Goal: Task Accomplishment & Management: Use online tool/utility

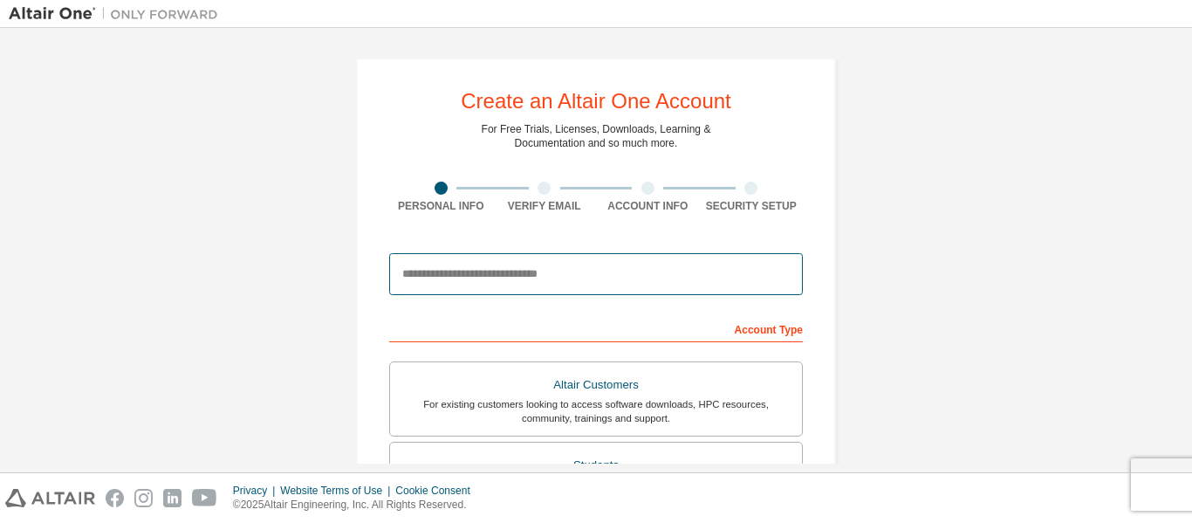
click at [608, 260] on input "email" at bounding box center [596, 274] width 414 height 42
type input "**********"
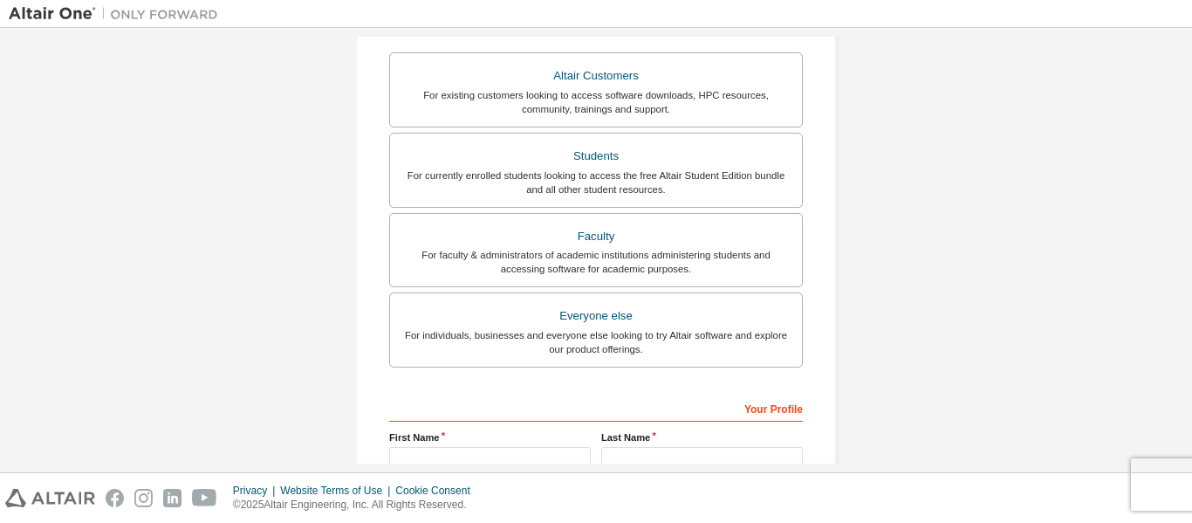
scroll to position [497, 0]
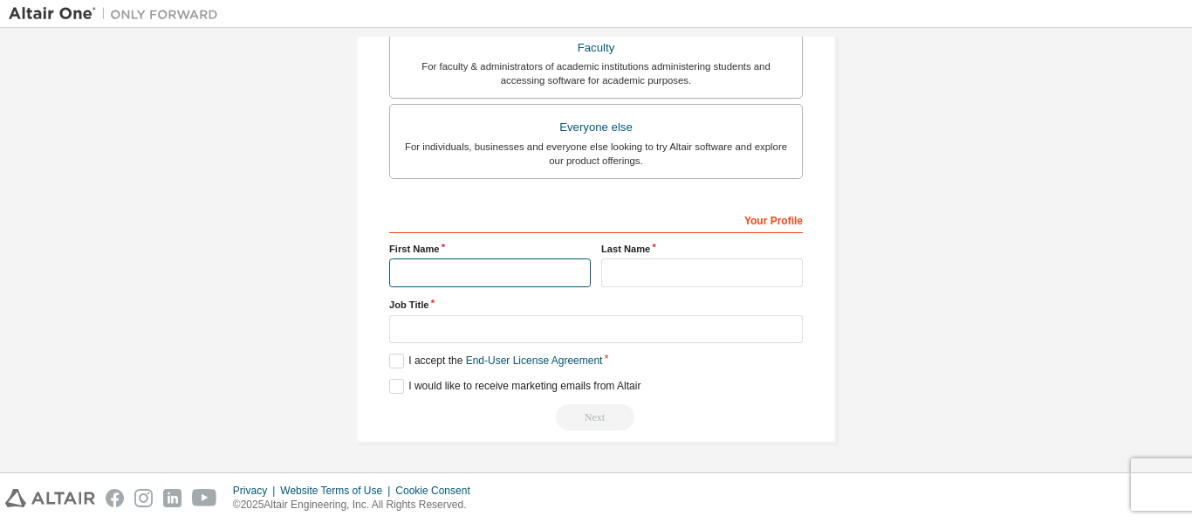
click at [503, 280] on input "text" at bounding box center [490, 272] width 202 height 29
type input "****"
type input "*********"
click at [484, 286] on input "****" at bounding box center [490, 272] width 202 height 29
type input "*"
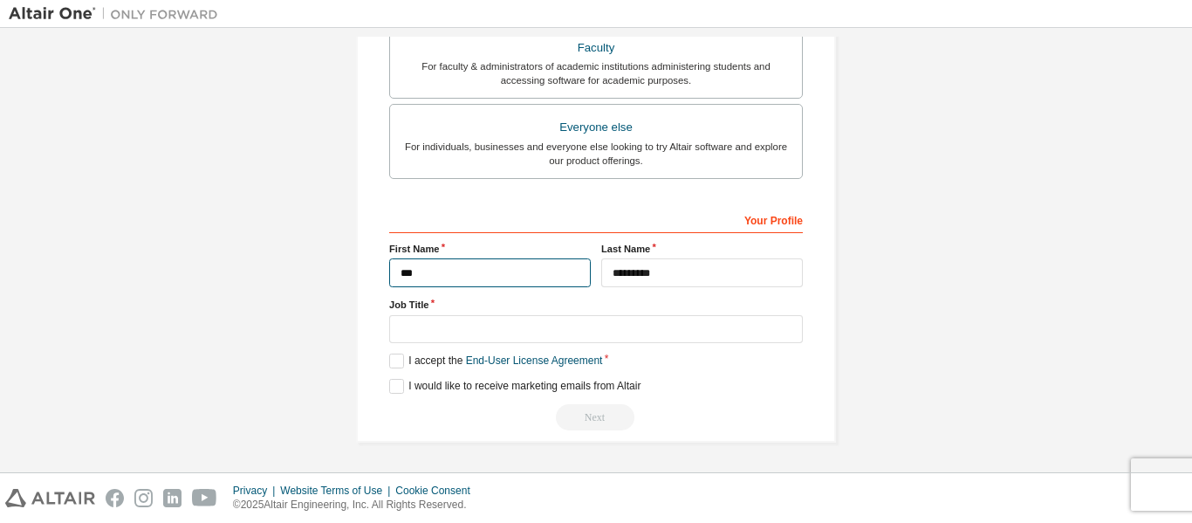
type input "****"
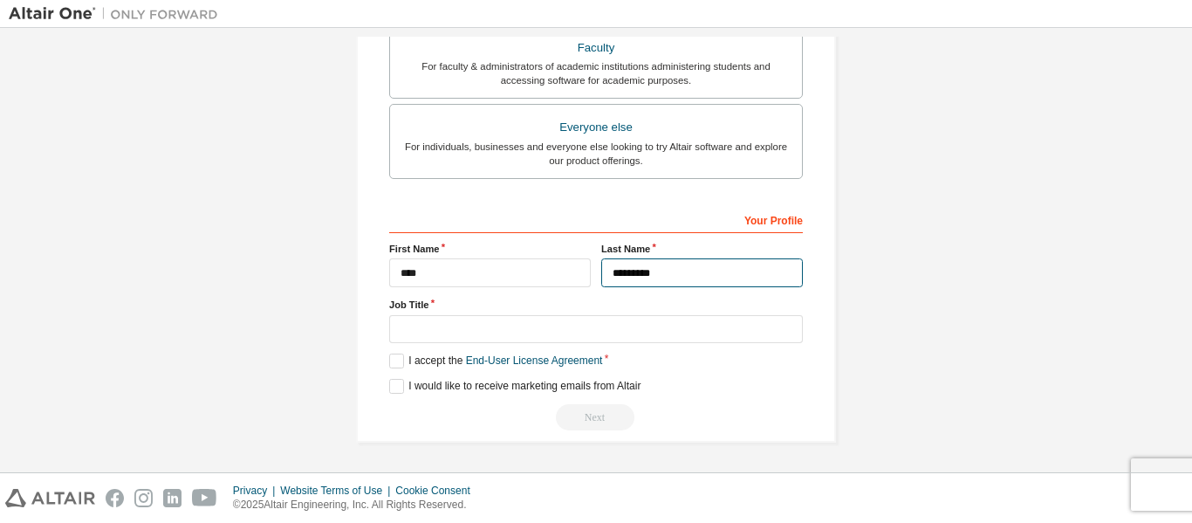
click at [620, 267] on input "*********" at bounding box center [702, 272] width 202 height 29
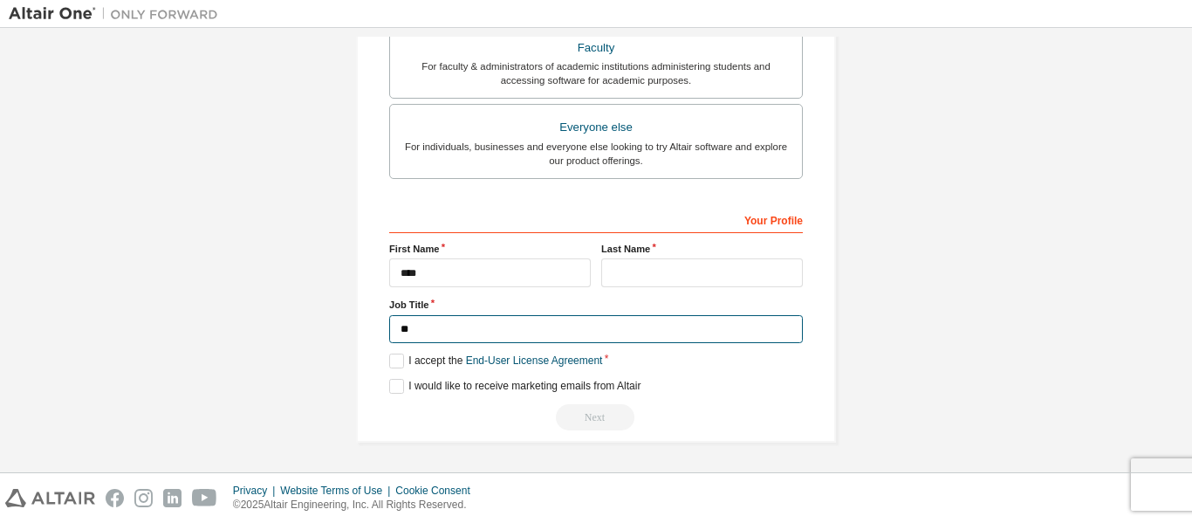
type input "*"
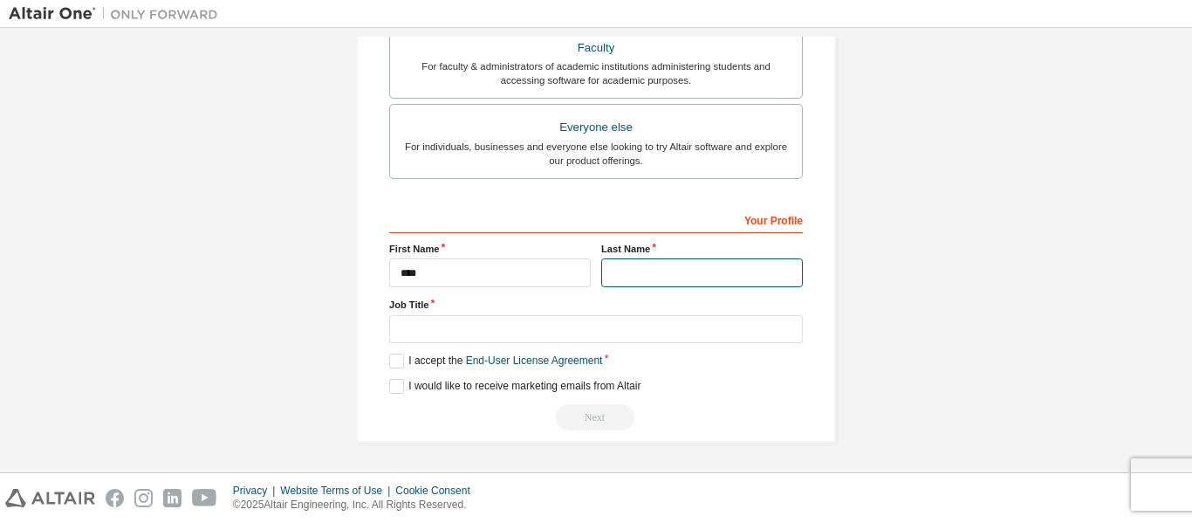
click at [650, 275] on input "text" at bounding box center [702, 272] width 202 height 29
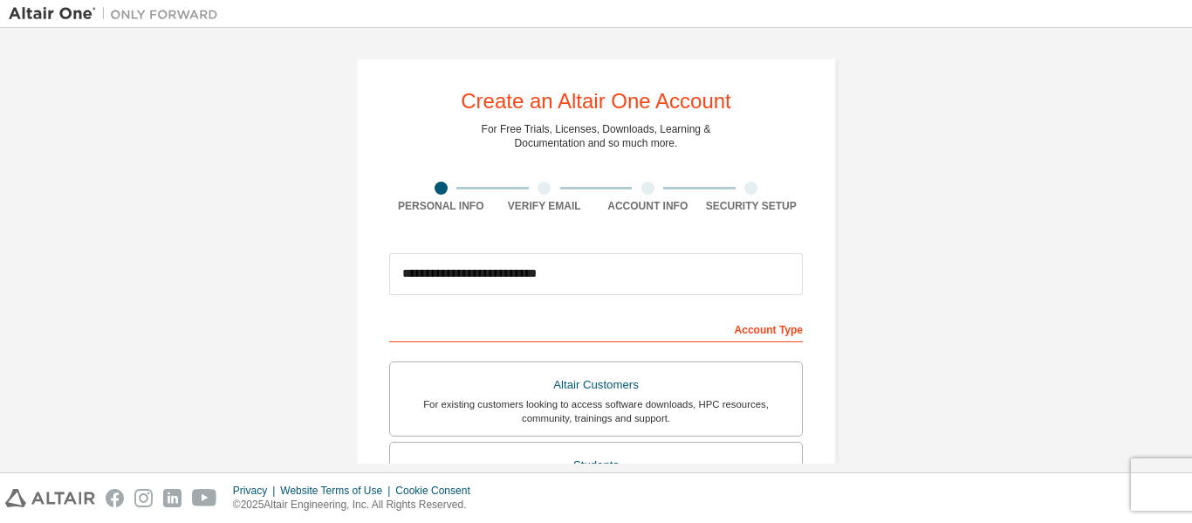
type input "*********"
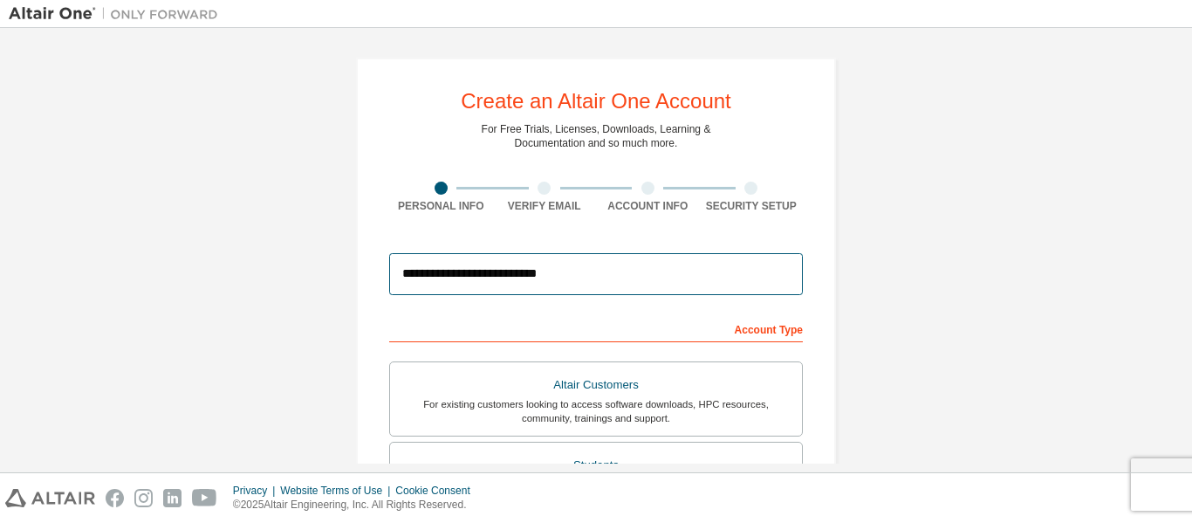
click at [572, 285] on input "**********" at bounding box center [596, 274] width 414 height 42
type input "**********"
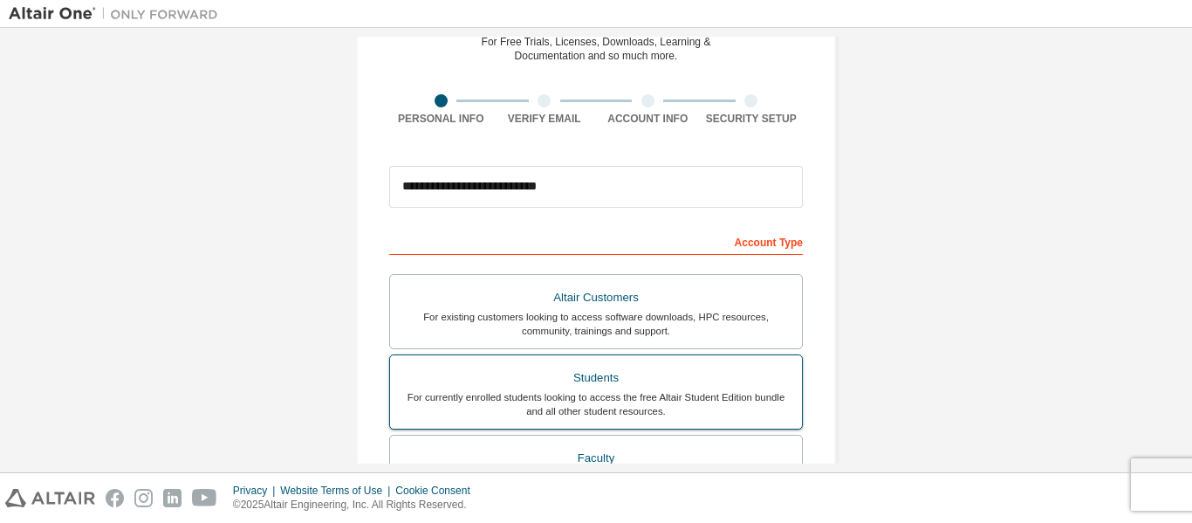
click at [689, 390] on div "For currently enrolled students looking to access the free Altair Student Editi…" at bounding box center [596, 404] width 391 height 28
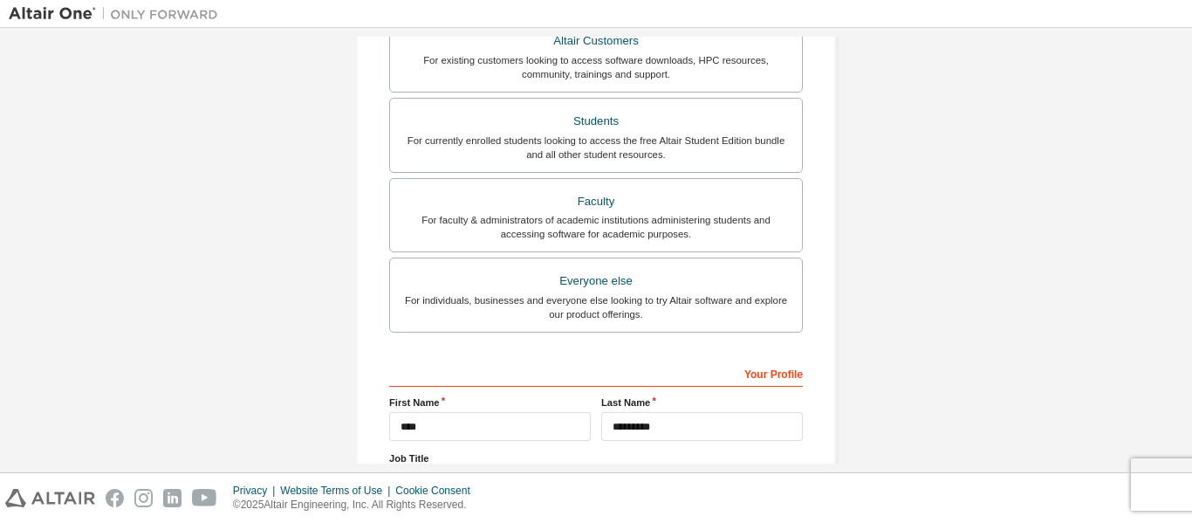
scroll to position [497, 0]
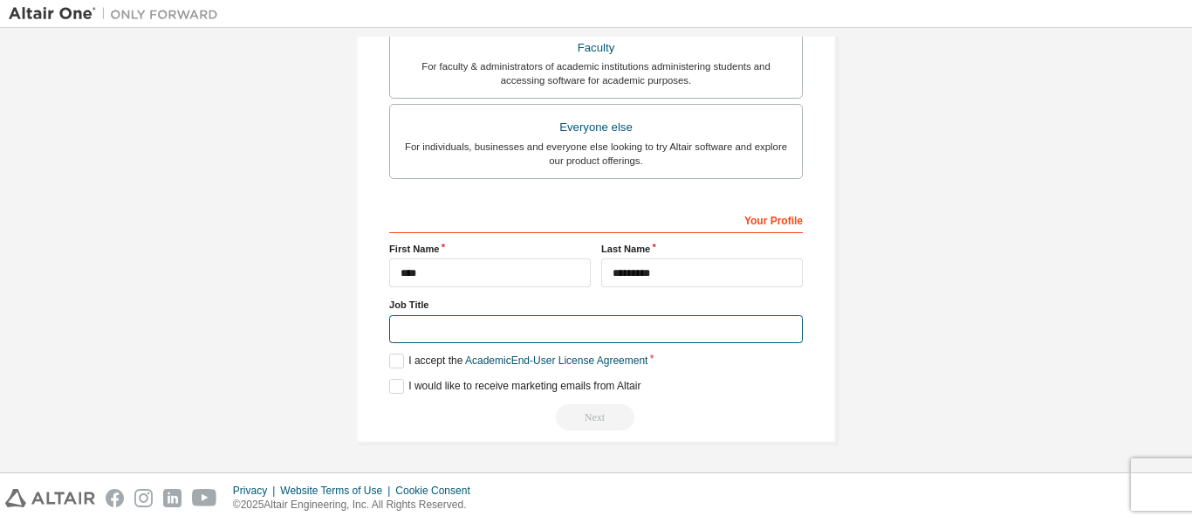
click at [455, 321] on input "text" at bounding box center [596, 329] width 414 height 29
type input "*******"
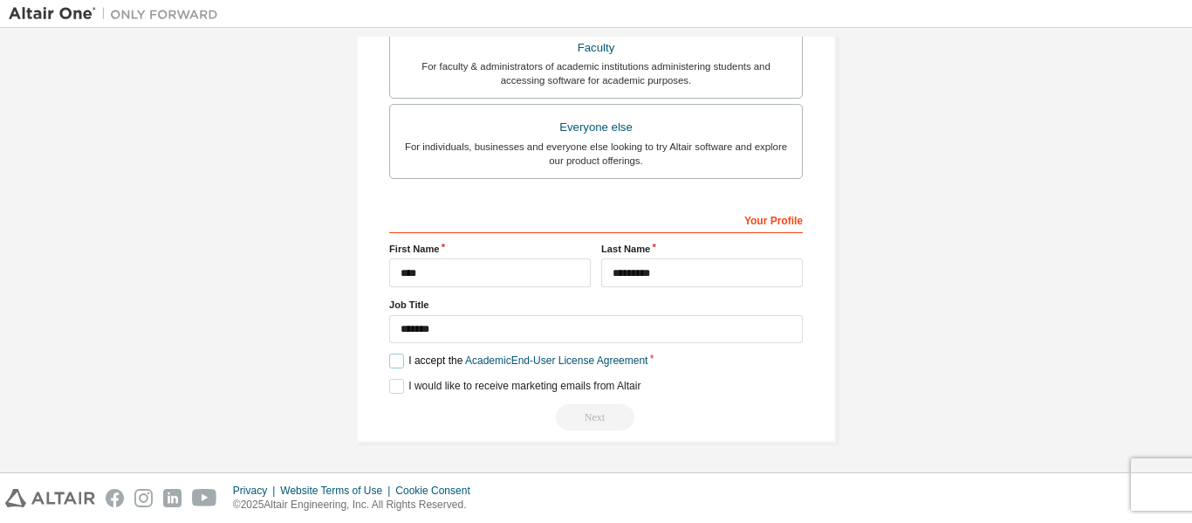
click at [390, 361] on label "I accept the Academic End-User License Agreement" at bounding box center [518, 360] width 258 height 15
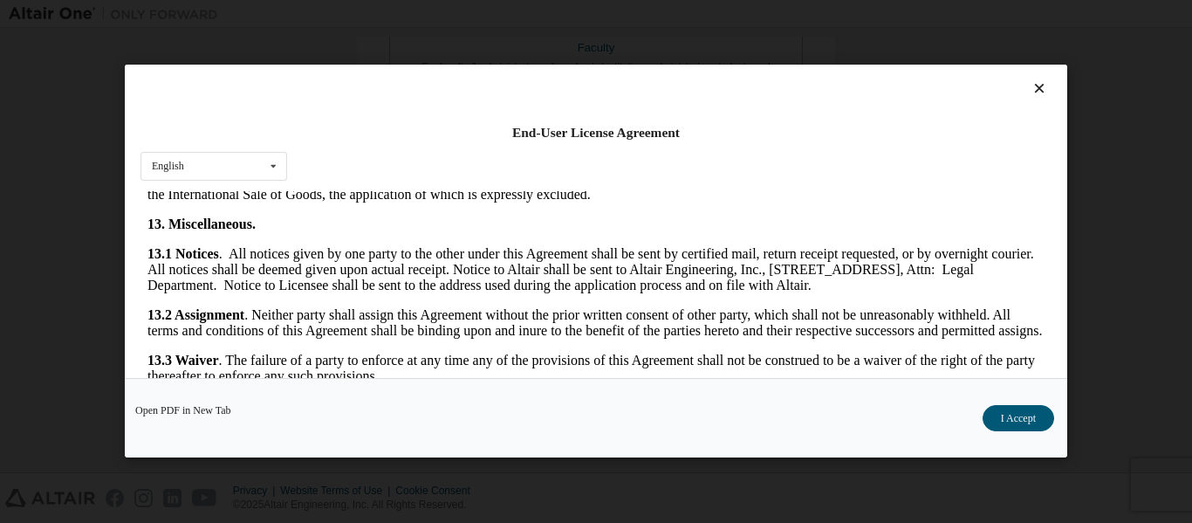
scroll to position [2911, 0]
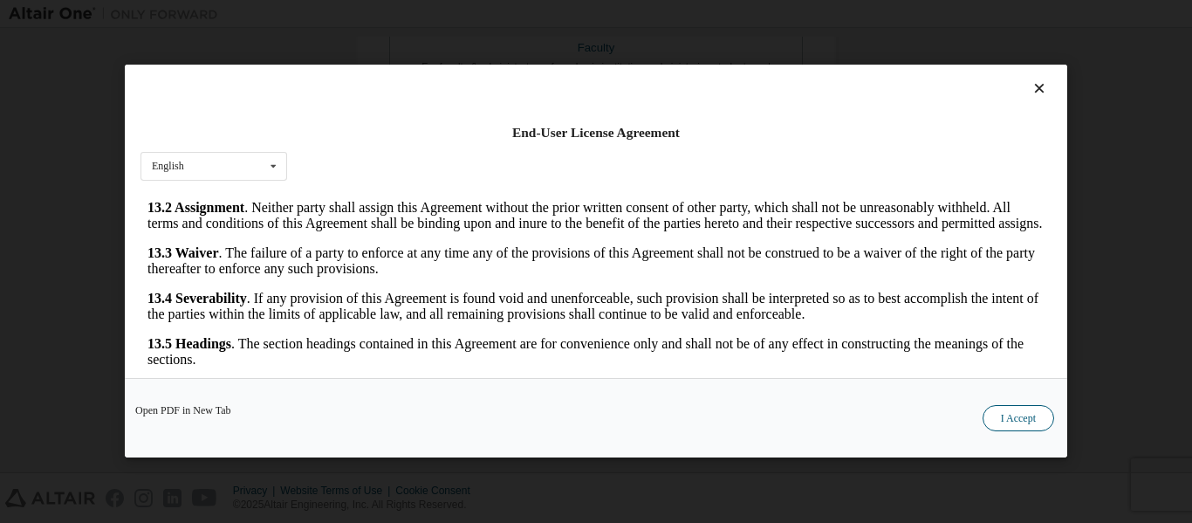
click at [1030, 408] on button "I Accept" at bounding box center [1019, 419] width 72 height 26
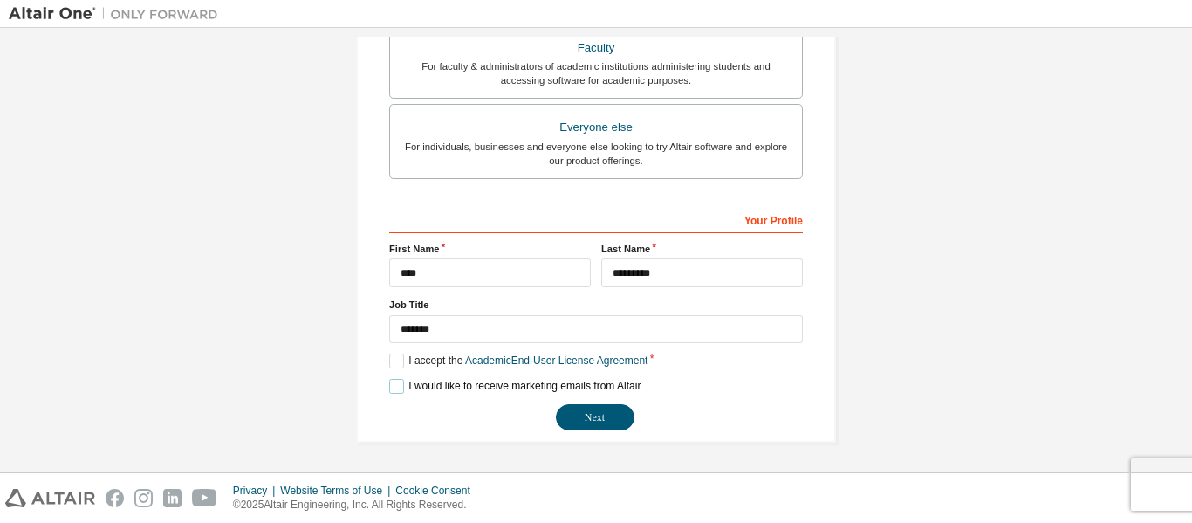
click at [394, 386] on label "I would like to receive marketing emails from Altair" at bounding box center [514, 386] width 251 height 15
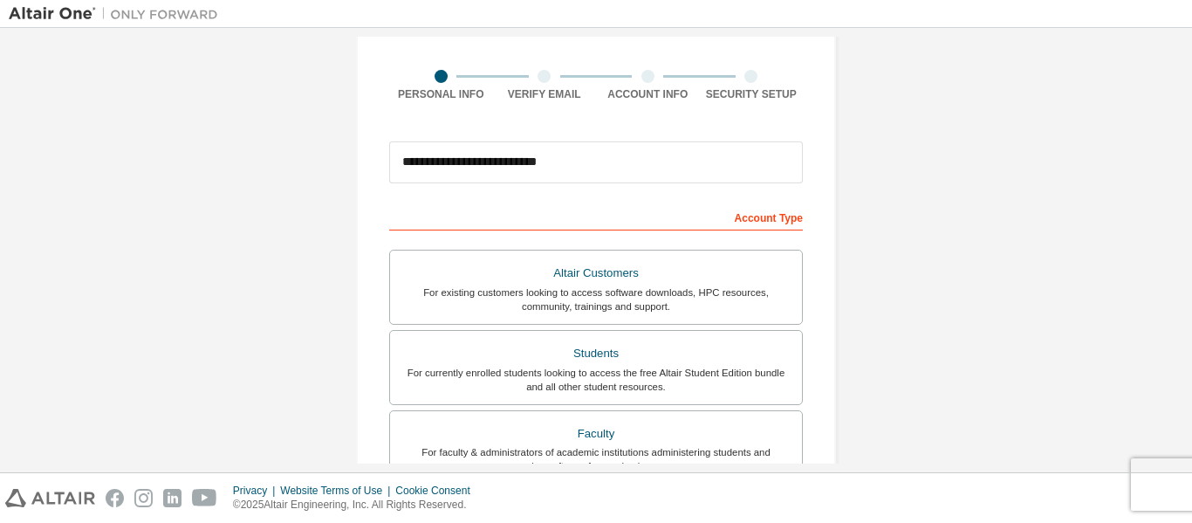
scroll to position [497, 0]
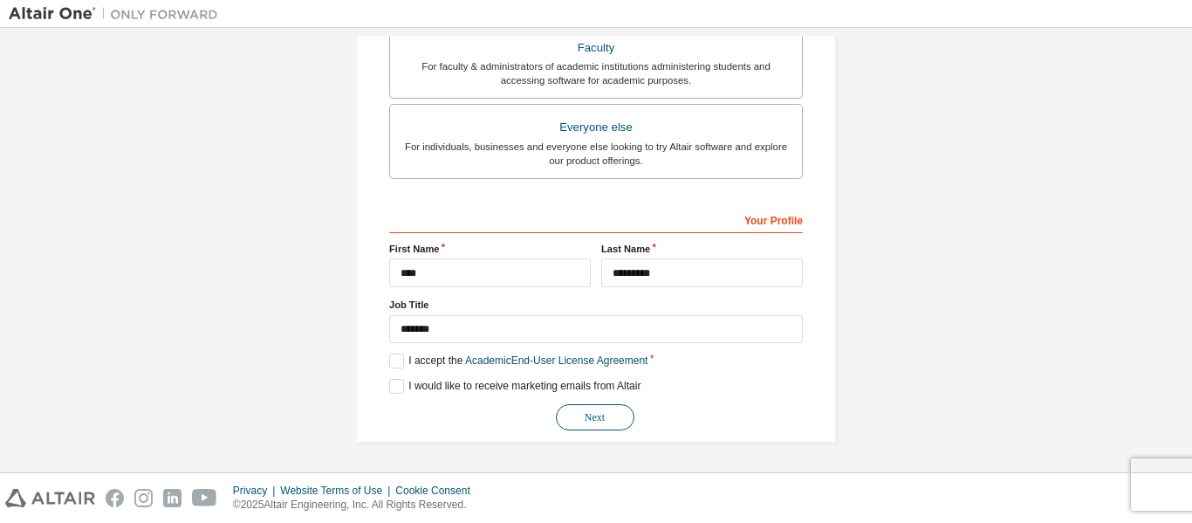
click at [619, 417] on button "Next" at bounding box center [595, 417] width 79 height 26
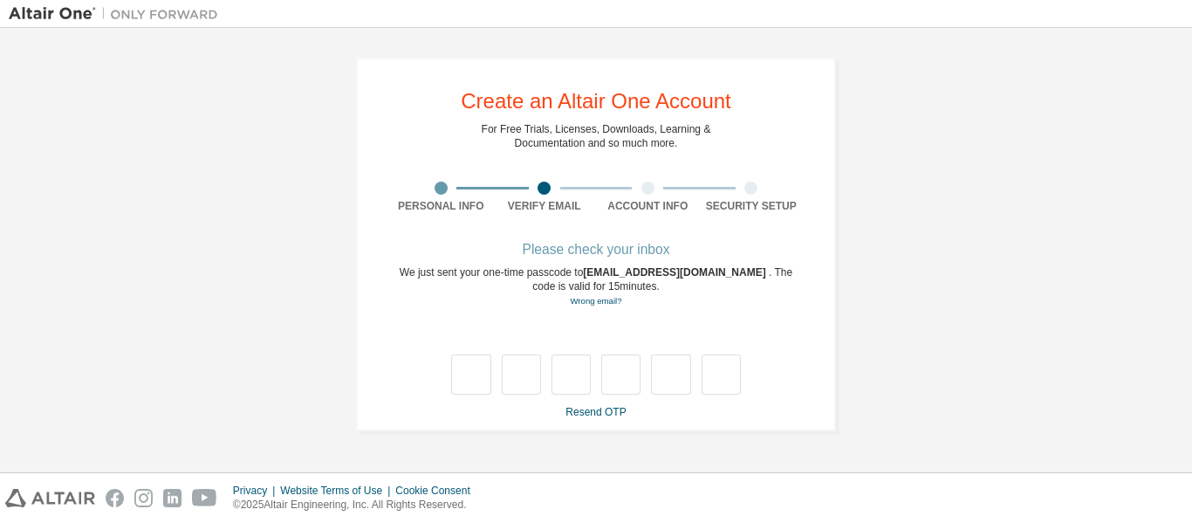
scroll to position [0, 0]
type input "*"
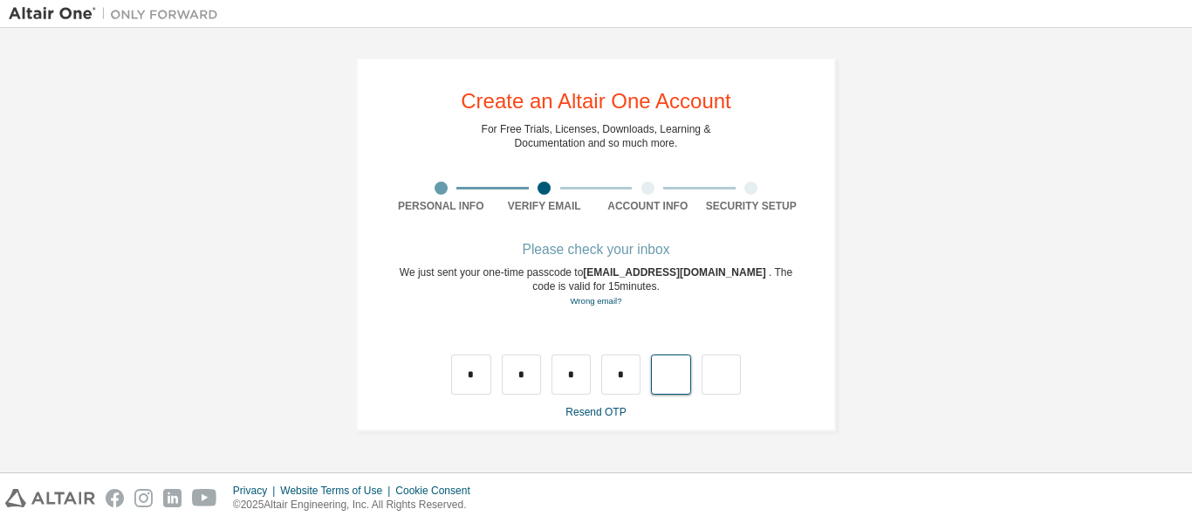
type input "*"
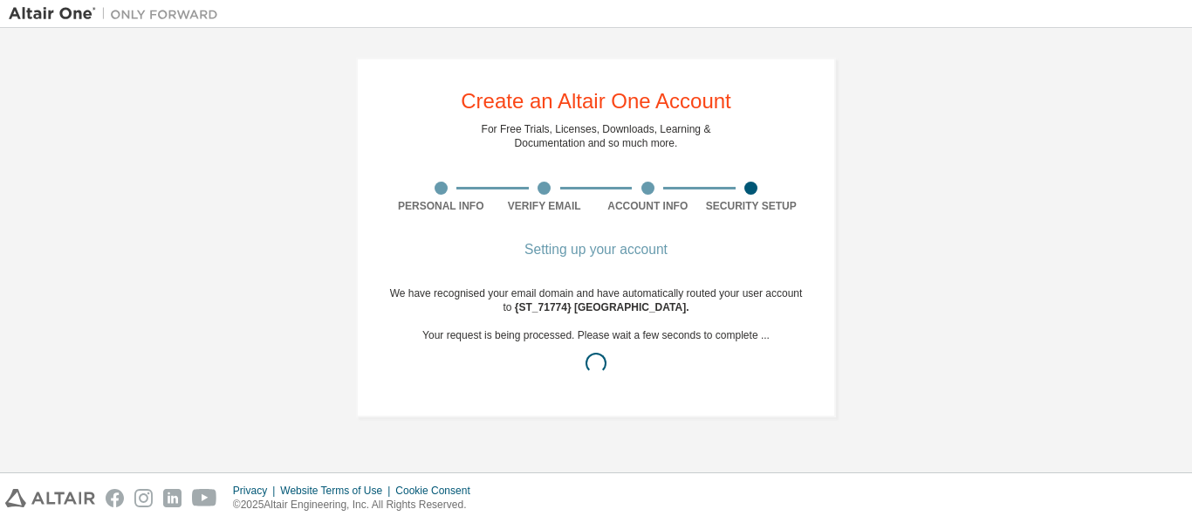
click at [638, 106] on div "Create an Altair One Account" at bounding box center [596, 101] width 271 height 21
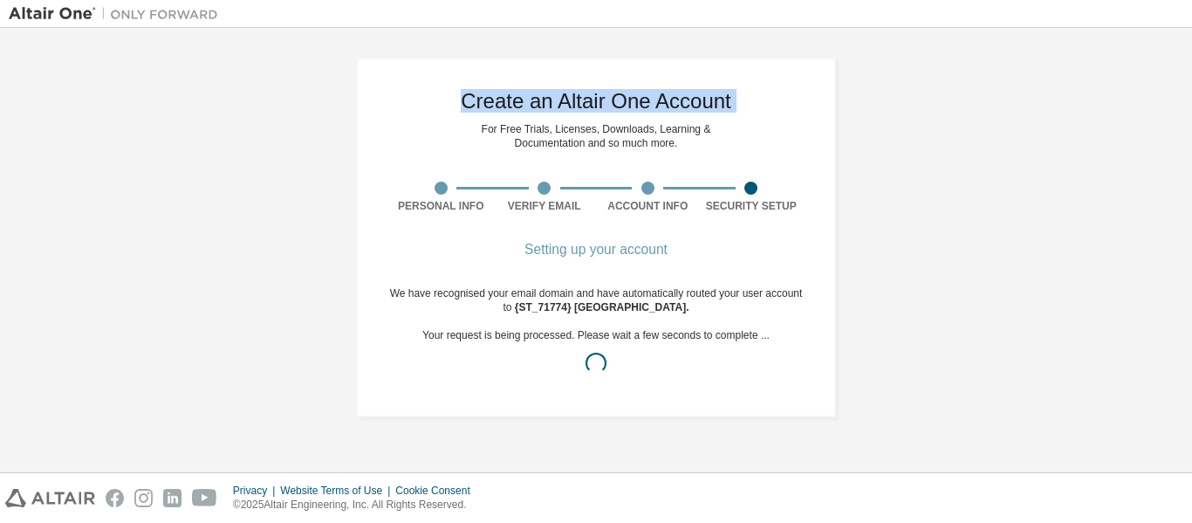
click at [638, 106] on div "Create an Altair One Account" at bounding box center [596, 101] width 271 height 21
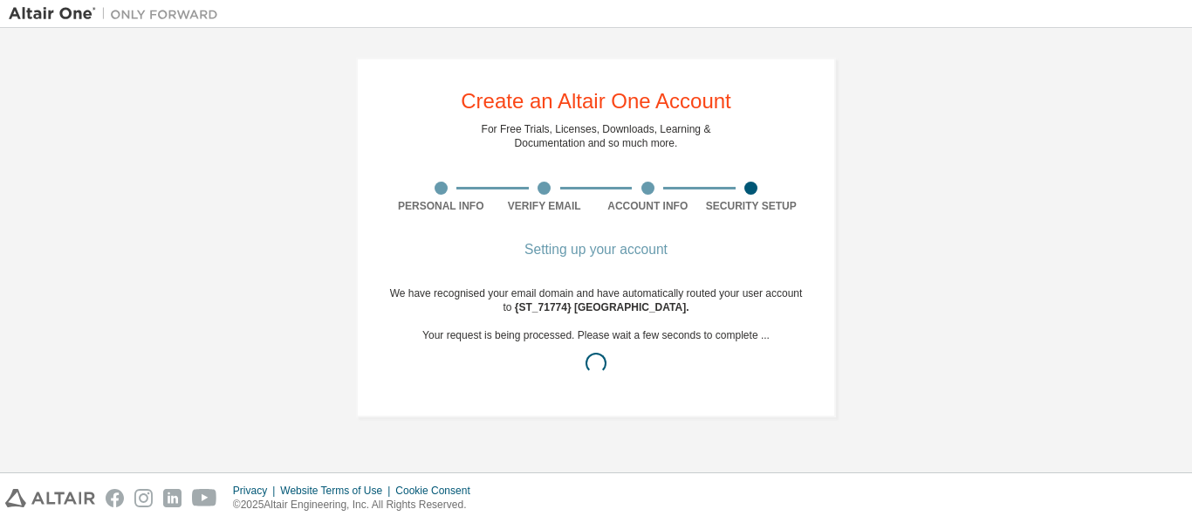
click at [648, 134] on div "For Free Trials, Licenses, Downloads, Learning & Documentation and so much more." at bounding box center [597, 136] width 230 height 28
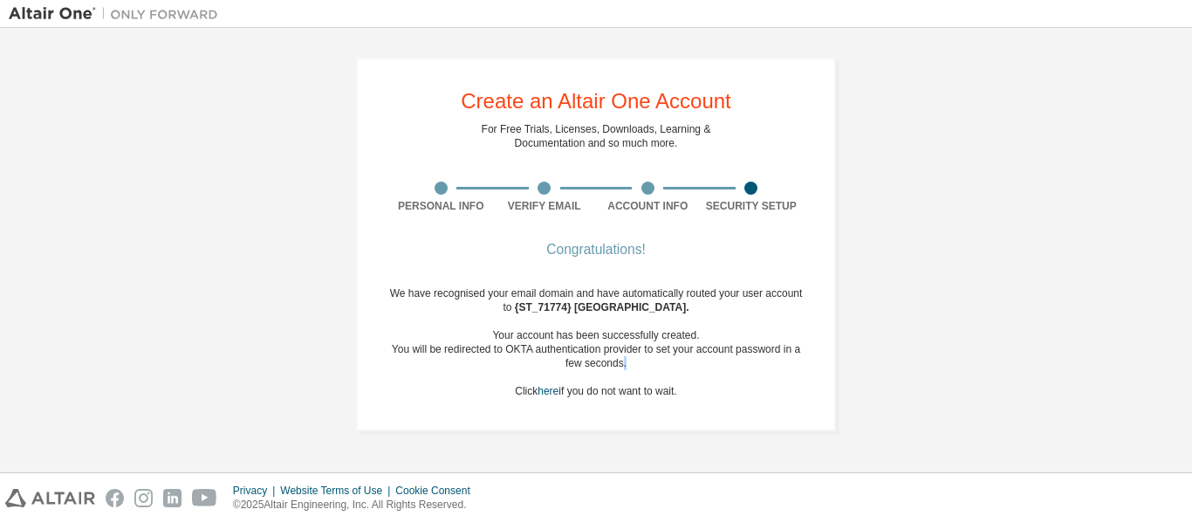
drag, startPoint x: 622, startPoint y: 357, endPoint x: 647, endPoint y: 368, distance: 26.9
click at [647, 368] on div "You will be redirected to OKTA authentication provider to set your account pass…" at bounding box center [596, 356] width 414 height 28
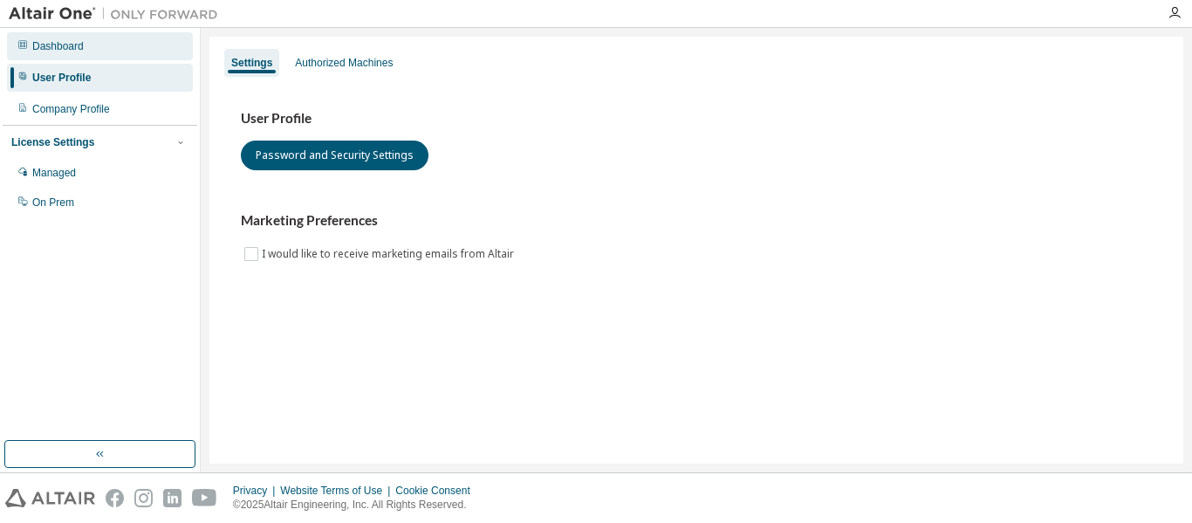
click at [86, 51] on div "Dashboard" at bounding box center [100, 46] width 186 height 28
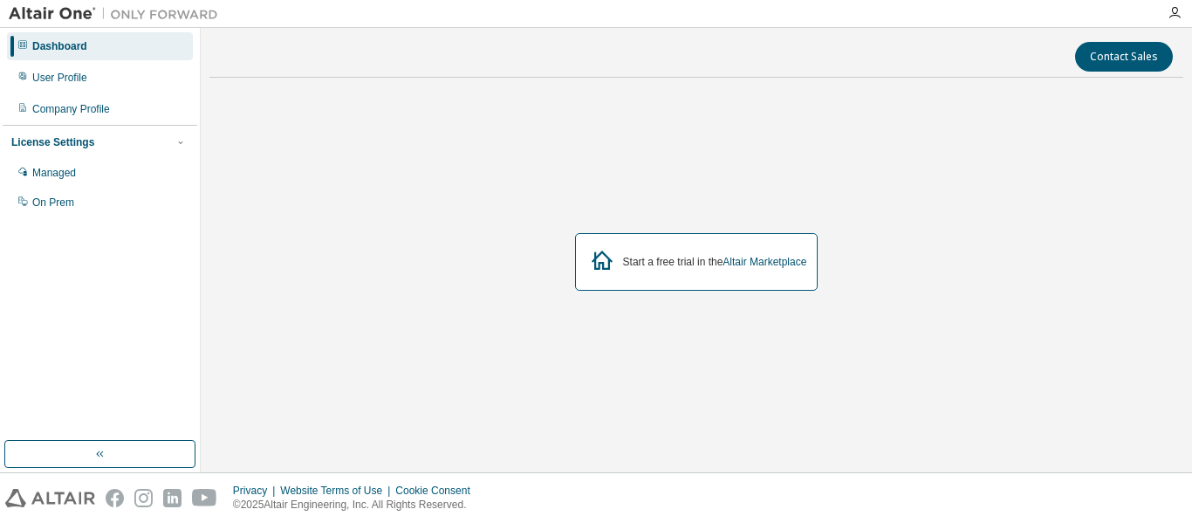
click at [41, 6] on img at bounding box center [118, 13] width 218 height 17
click at [33, 8] on img at bounding box center [118, 13] width 218 height 17
click at [1172, 14] on icon "button" at bounding box center [1175, 13] width 14 height 14
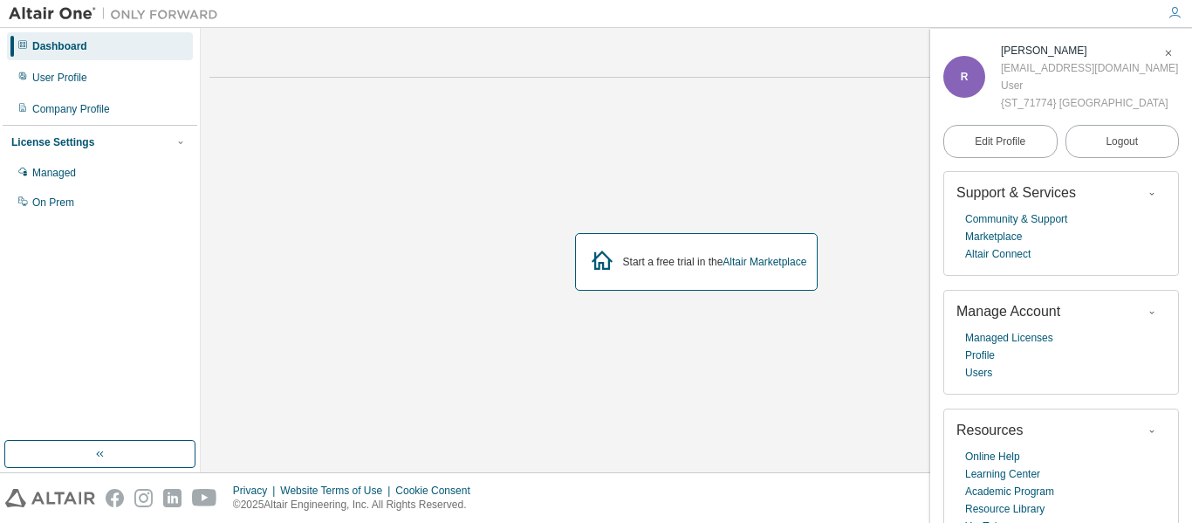
click at [961, 56] on div "R" at bounding box center [964, 77] width 42 height 42
click at [87, 105] on div "Company Profile" at bounding box center [71, 109] width 78 height 14
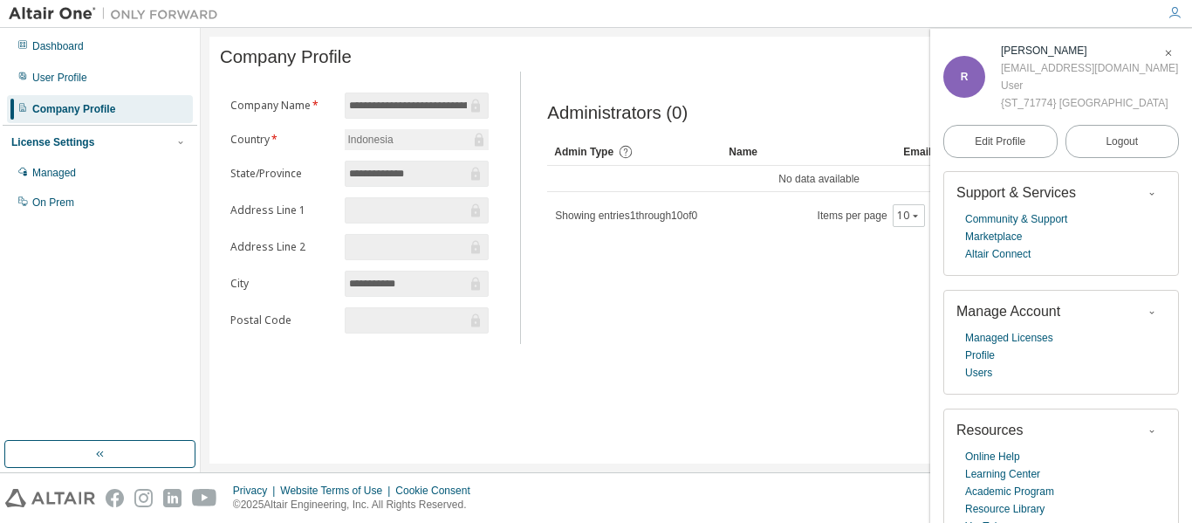
click at [647, 100] on div "Administrators (0) Clear Load Save Save As Field Operator Value Select filter S…" at bounding box center [846, 213] width 641 height 262
click at [128, 38] on div "Dashboard" at bounding box center [100, 46] width 186 height 28
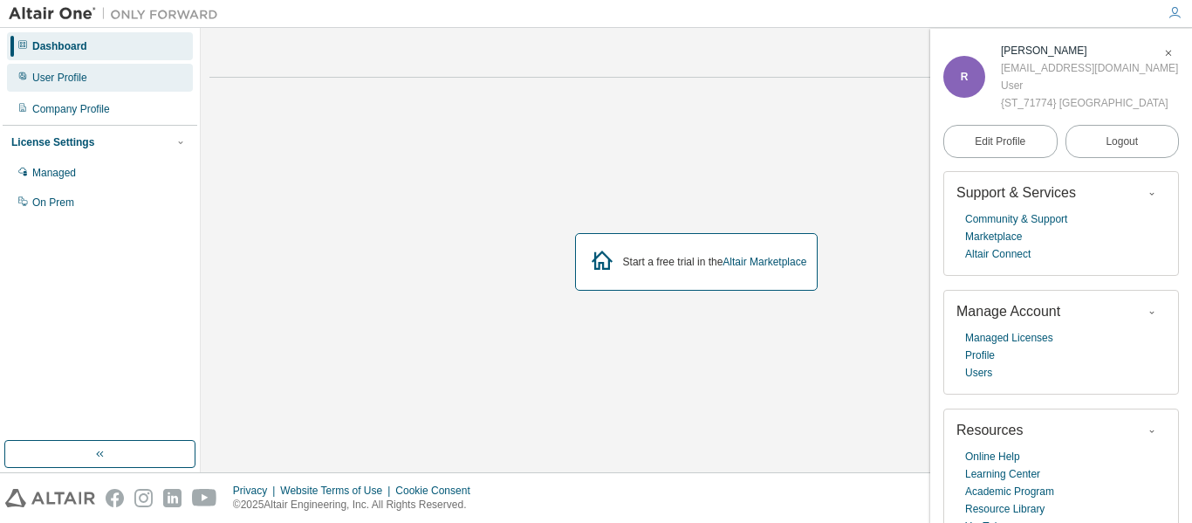
click at [126, 72] on div "User Profile" at bounding box center [100, 78] width 186 height 28
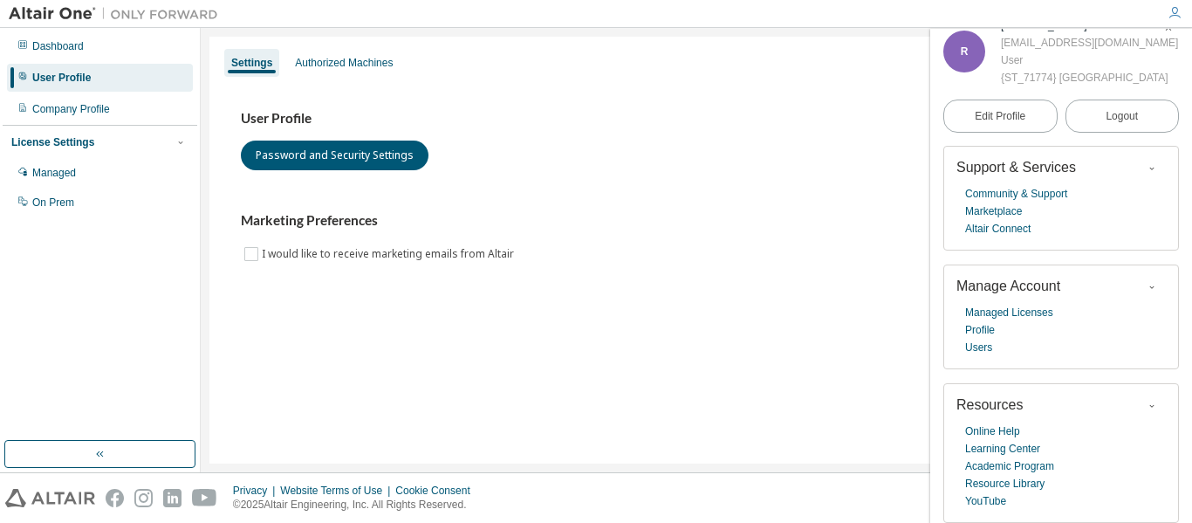
scroll to position [17, 0]
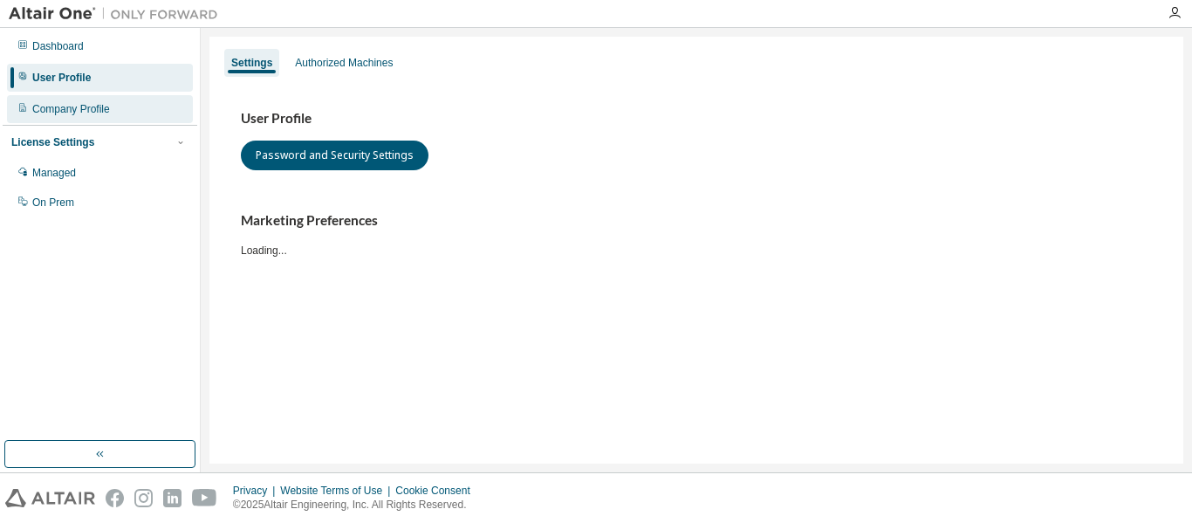
click at [124, 102] on div "Company Profile" at bounding box center [100, 109] width 186 height 28
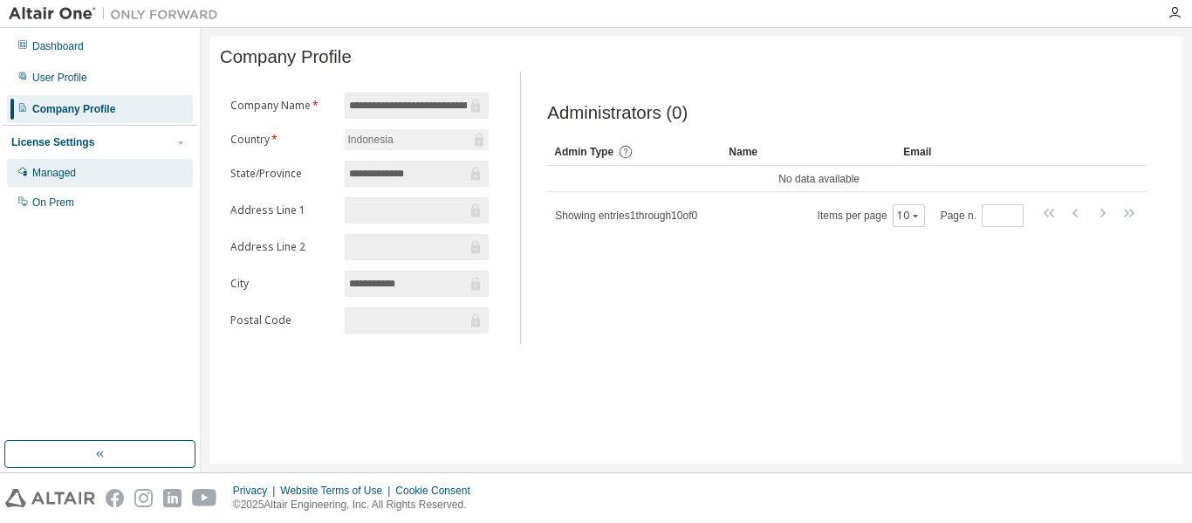
click at [120, 176] on div "Managed" at bounding box center [100, 173] width 186 height 28
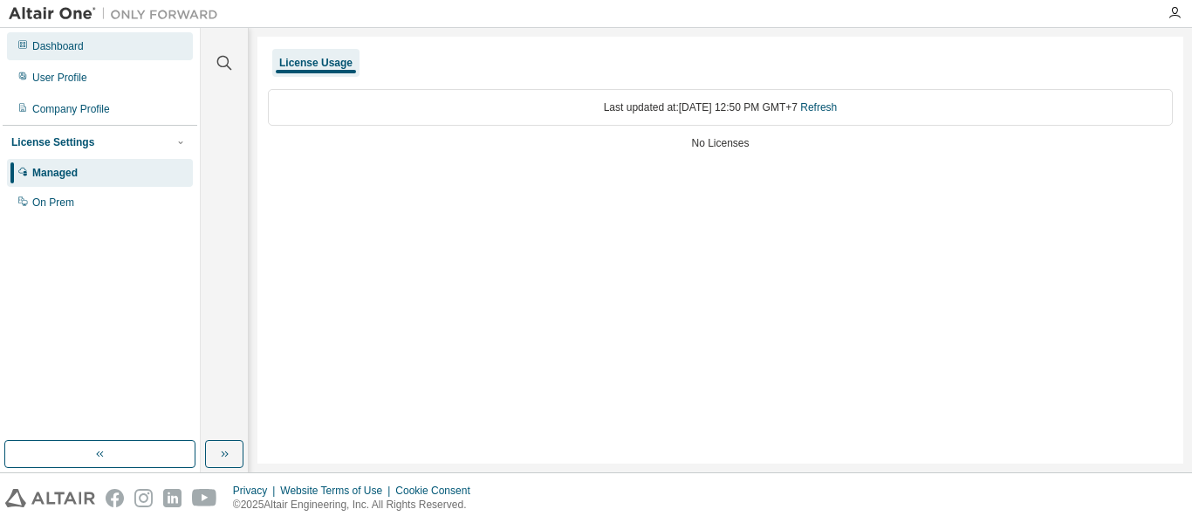
click at [121, 37] on div "Dashboard" at bounding box center [100, 46] width 186 height 28
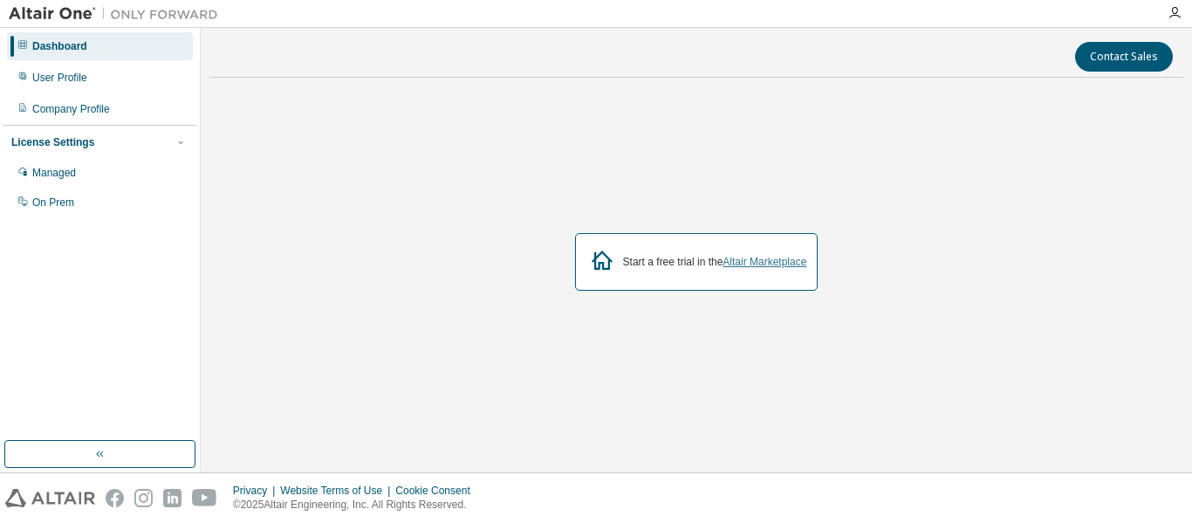
click at [764, 256] on link "Altair Marketplace" at bounding box center [765, 262] width 84 height 12
click at [766, 259] on link "Altair Marketplace" at bounding box center [765, 262] width 84 height 12
click at [91, 173] on div "Managed" at bounding box center [100, 173] width 186 height 28
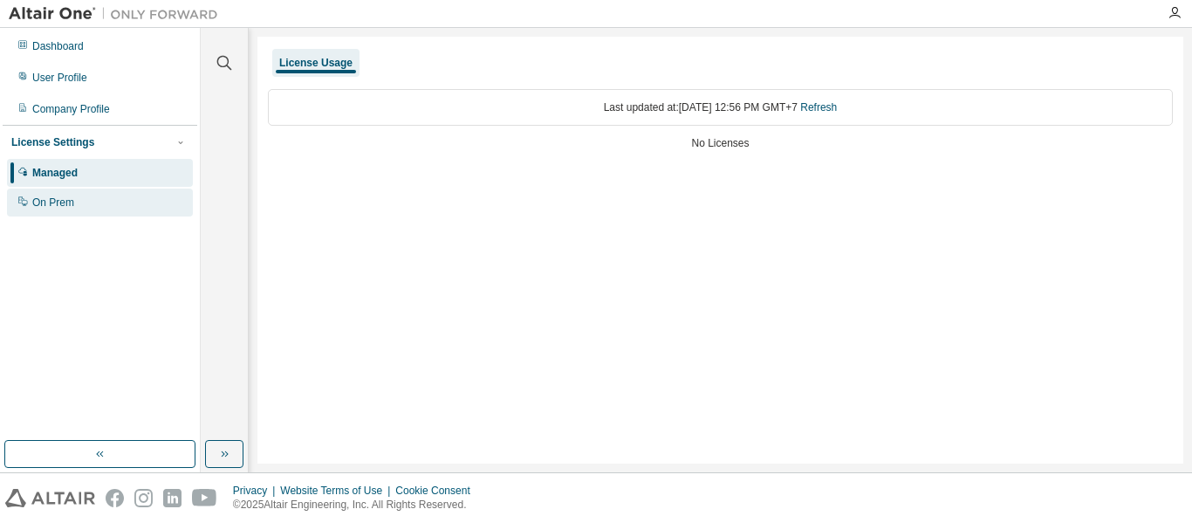
click at [134, 206] on div "On Prem" at bounding box center [100, 203] width 186 height 28
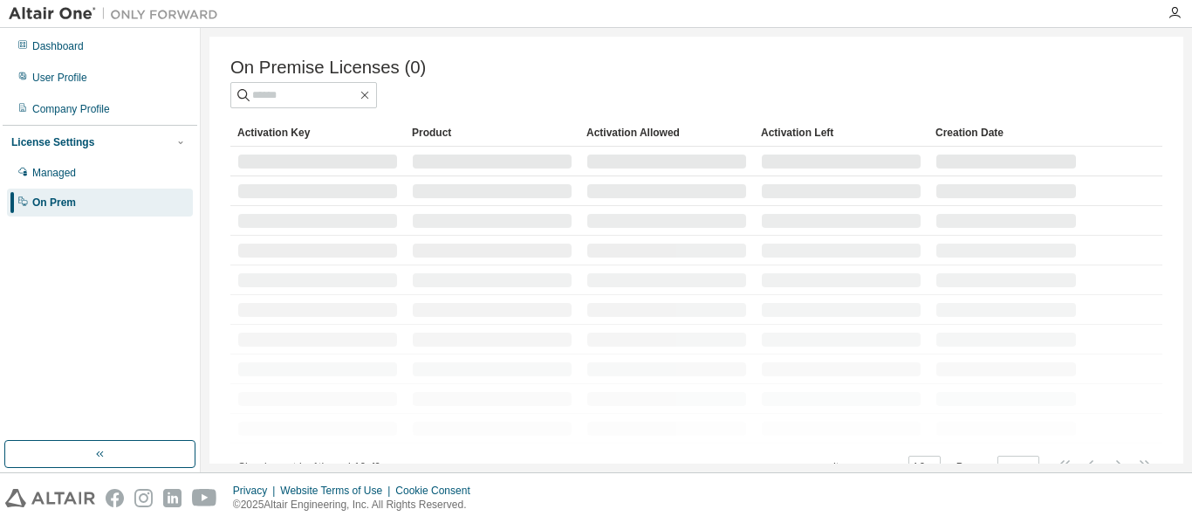
click at [386, 186] on td at bounding box center [317, 191] width 175 height 30
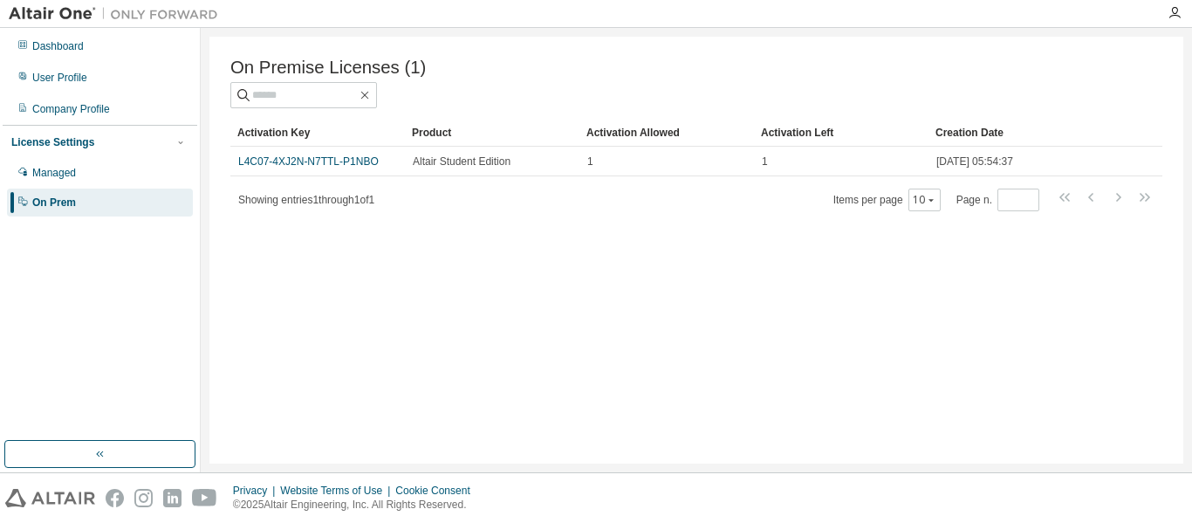
click at [58, 14] on img at bounding box center [118, 13] width 218 height 17
click at [72, 38] on div "Dashboard" at bounding box center [100, 46] width 186 height 28
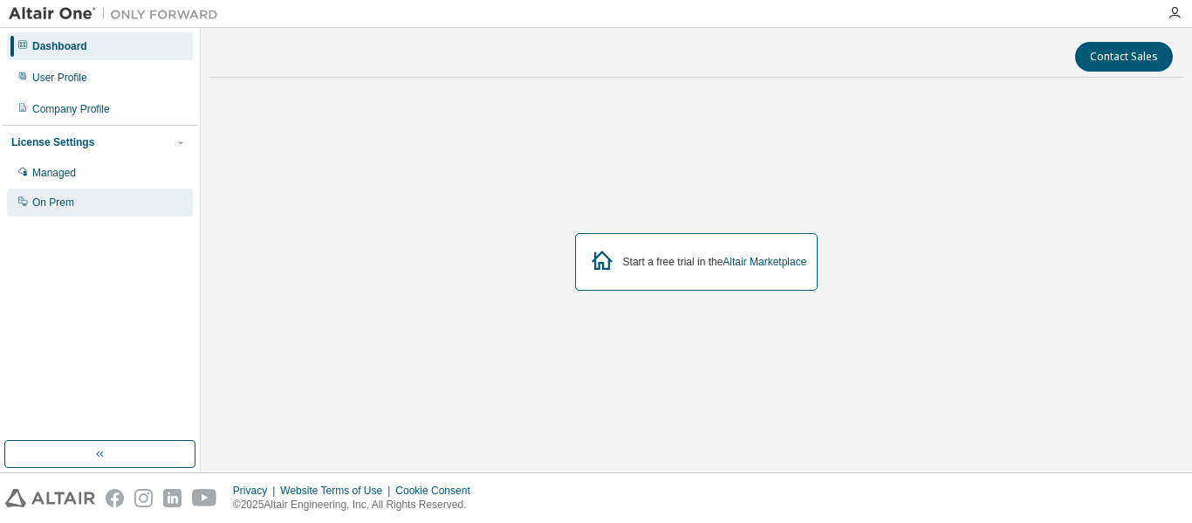
click at [118, 204] on div "On Prem" at bounding box center [100, 203] width 186 height 28
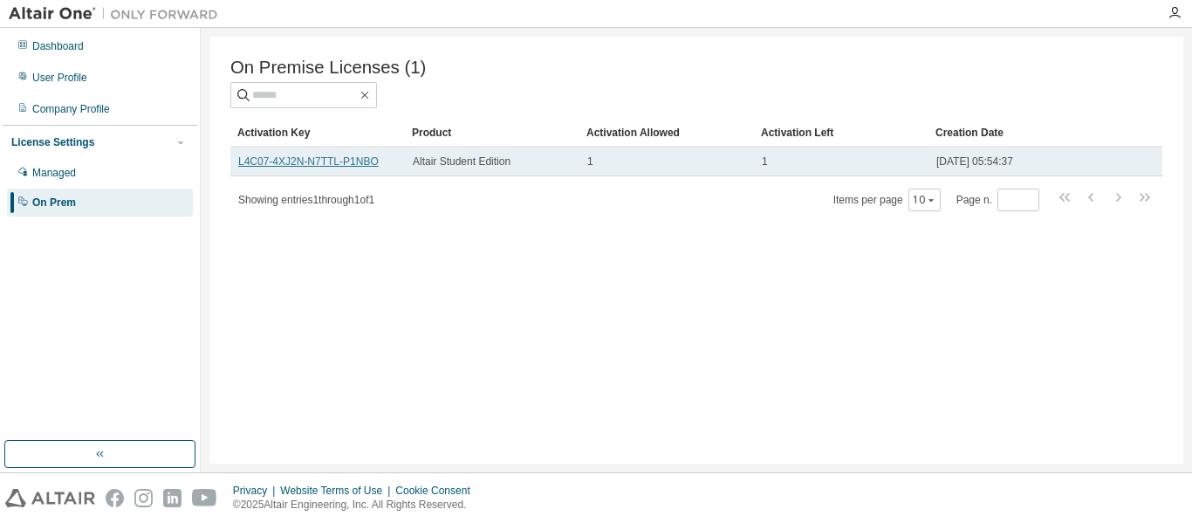
click at [300, 168] on link "L4C07-4XJ2N-N7TTL-P1NBO" at bounding box center [308, 161] width 141 height 12
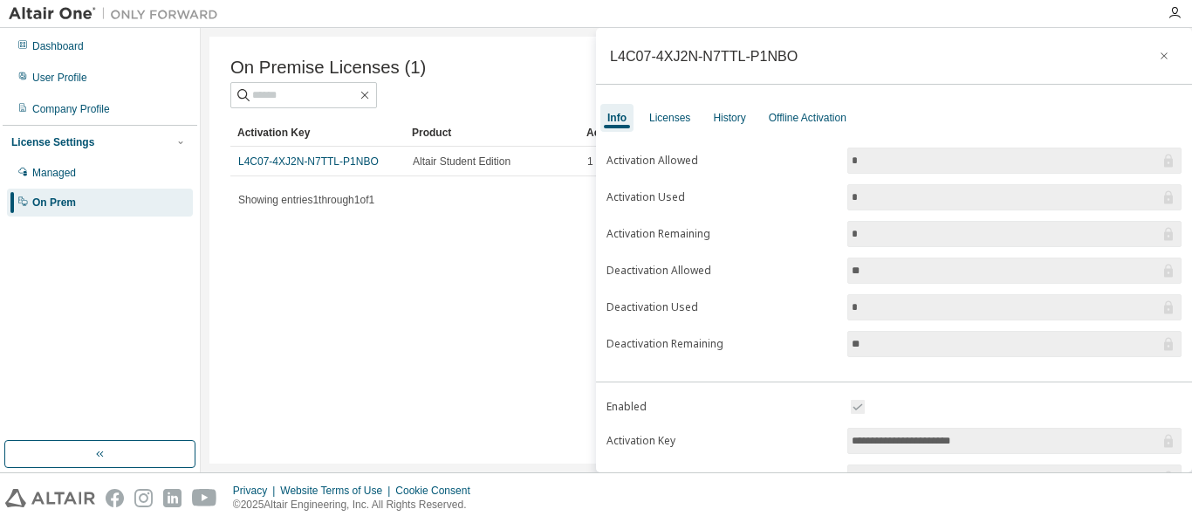
scroll to position [282, 0]
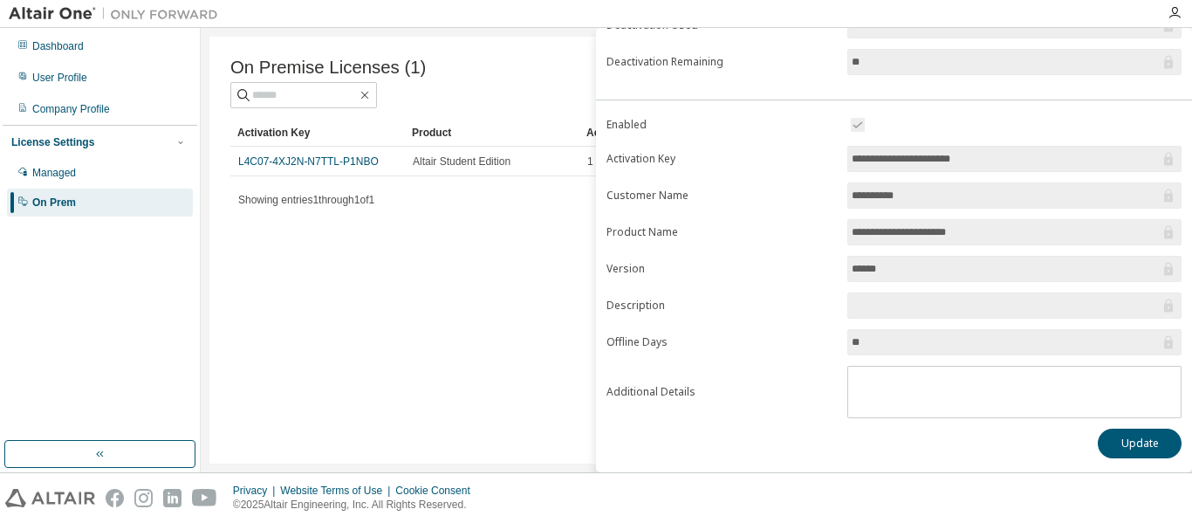
click at [946, 162] on input "**********" at bounding box center [1006, 158] width 308 height 17
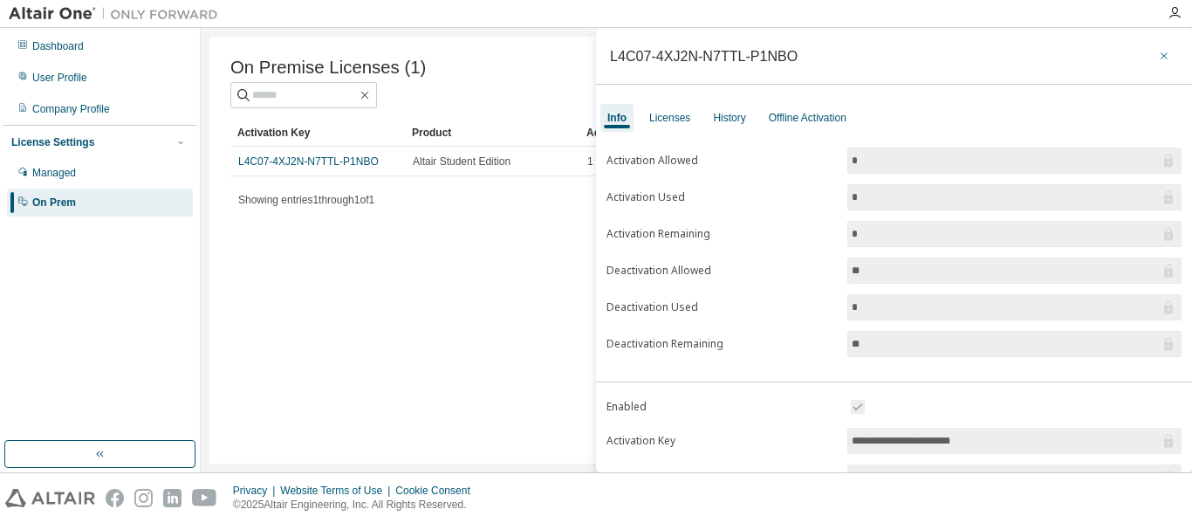
click at [1162, 49] on button "button" at bounding box center [1164, 56] width 28 height 28
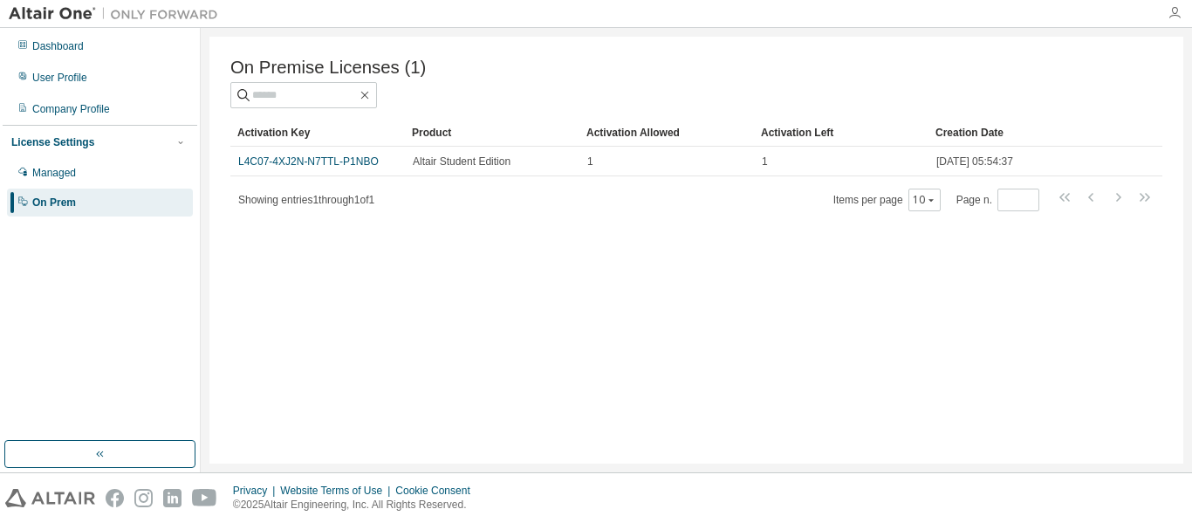
click at [1178, 14] on icon "button" at bounding box center [1175, 13] width 14 height 14
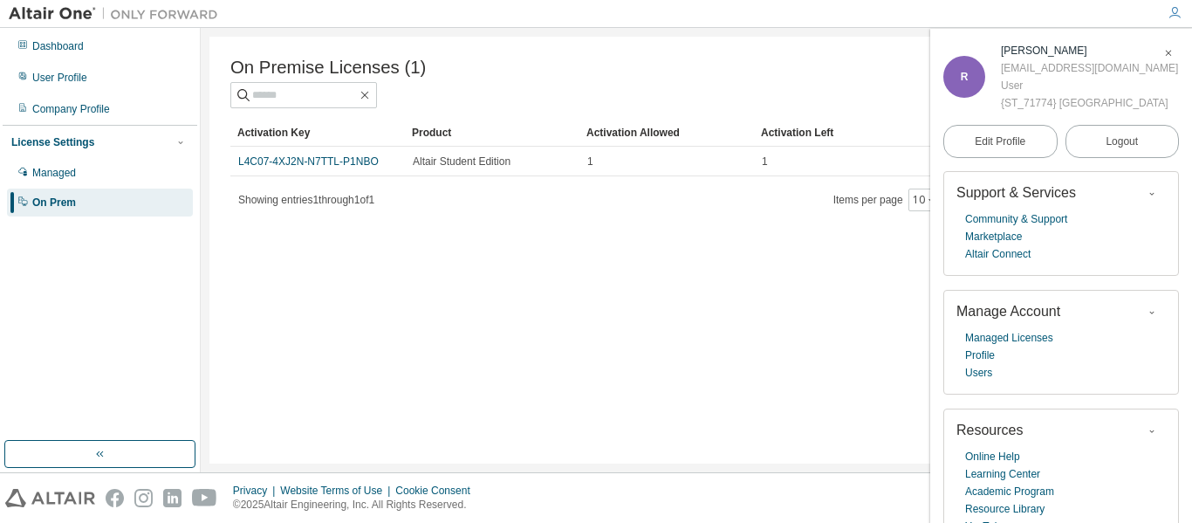
scroll to position [86, 0]
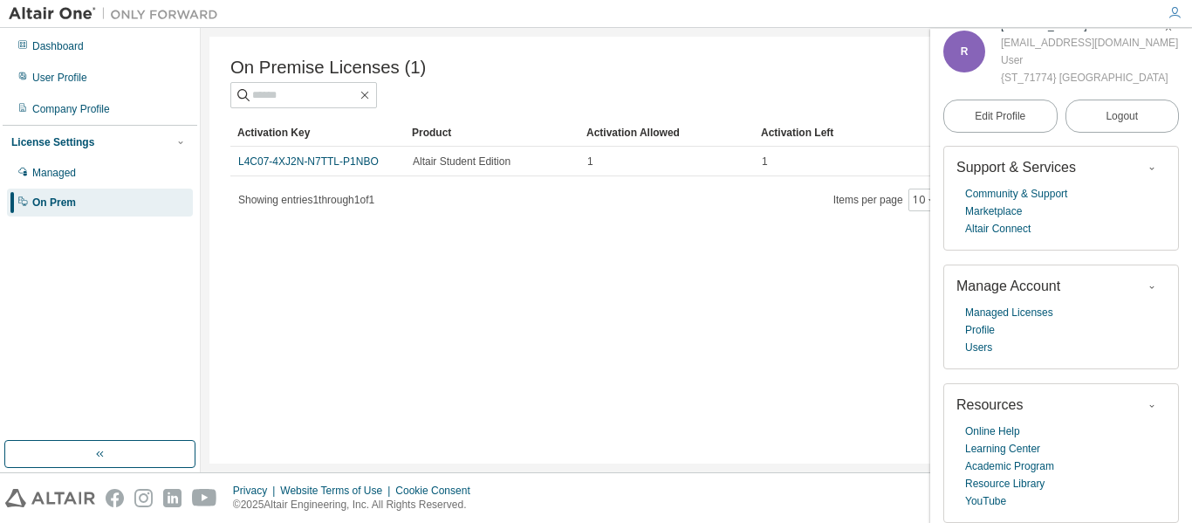
click at [284, 294] on div "On Premise Licenses (1) Clear Load Save Save As Field Operator Value Select fil…" at bounding box center [696, 250] width 974 height 427
click at [62, 498] on img at bounding box center [50, 498] width 90 height 18
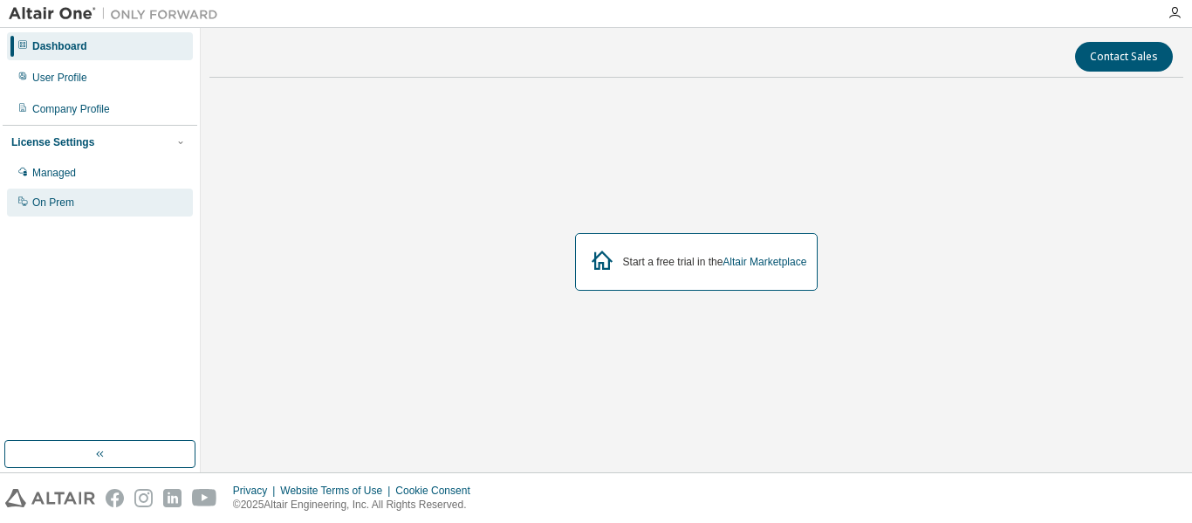
click at [116, 202] on div "On Prem" at bounding box center [100, 203] width 186 height 28
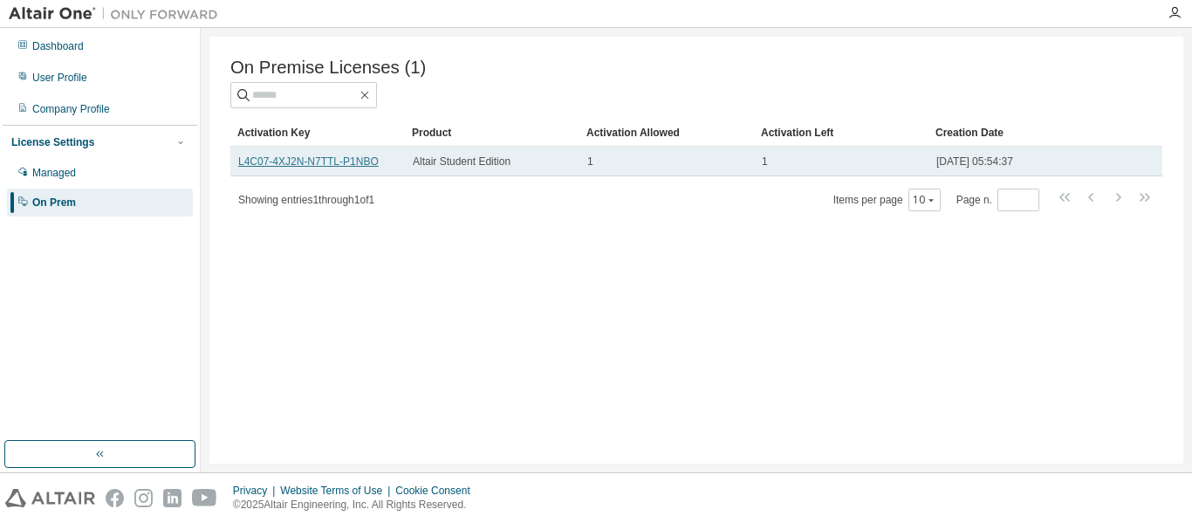
click at [320, 163] on link "L4C07-4XJ2N-N7TTL-P1NBO" at bounding box center [308, 161] width 141 height 12
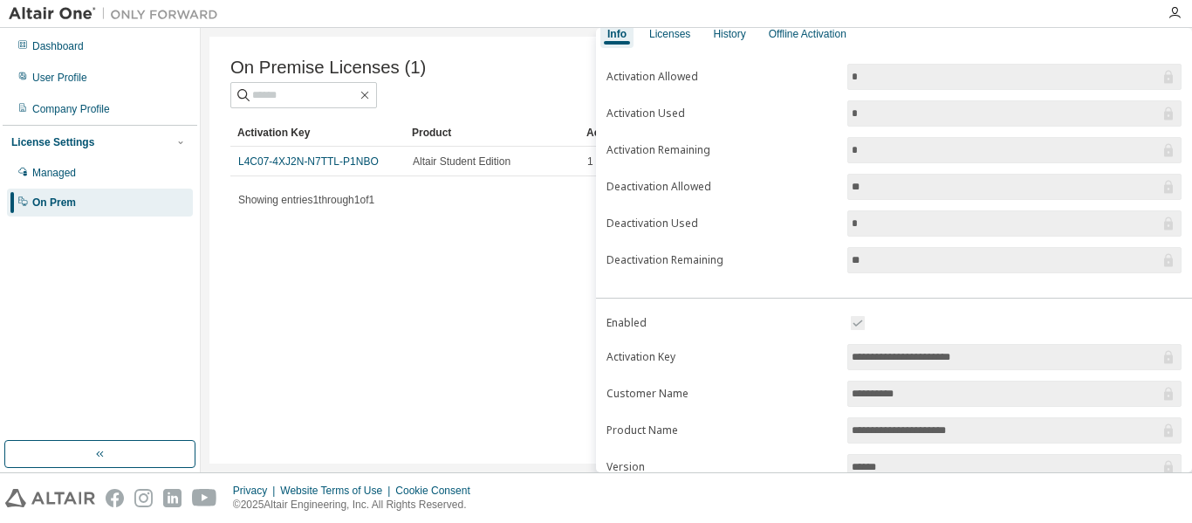
scroll to position [84, 0]
click at [879, 355] on input "**********" at bounding box center [1006, 356] width 308 height 17
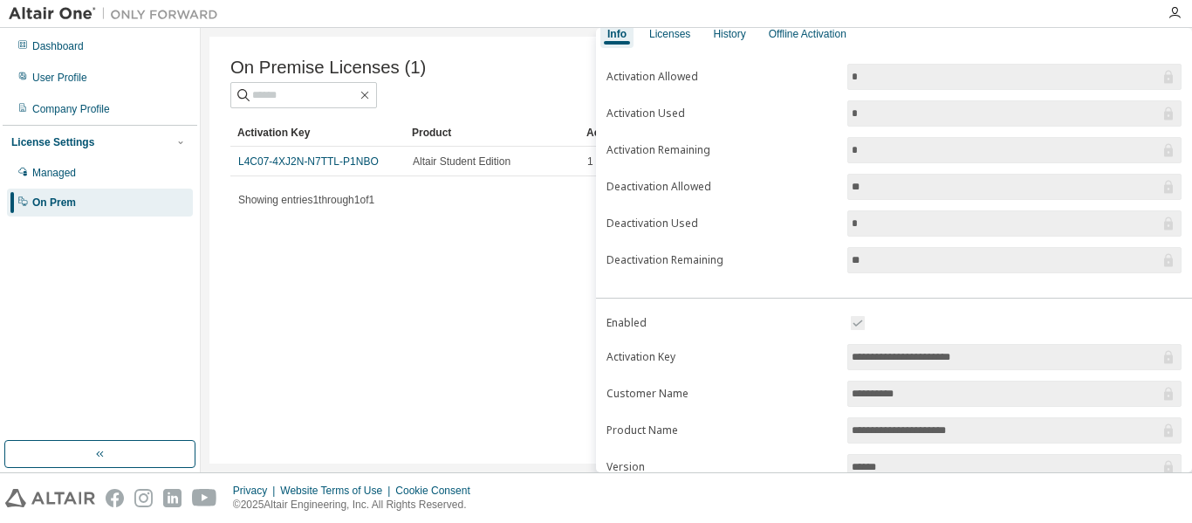
click at [879, 355] on input "**********" at bounding box center [1006, 356] width 308 height 17
click at [346, 166] on link "L4C07-4XJ2N-N7TTL-P1NBO" at bounding box center [308, 161] width 141 height 12
click at [395, 343] on div "On Premise Licenses (1) Clear Load Save Save As Field Operator Value Select fil…" at bounding box center [696, 250] width 974 height 427
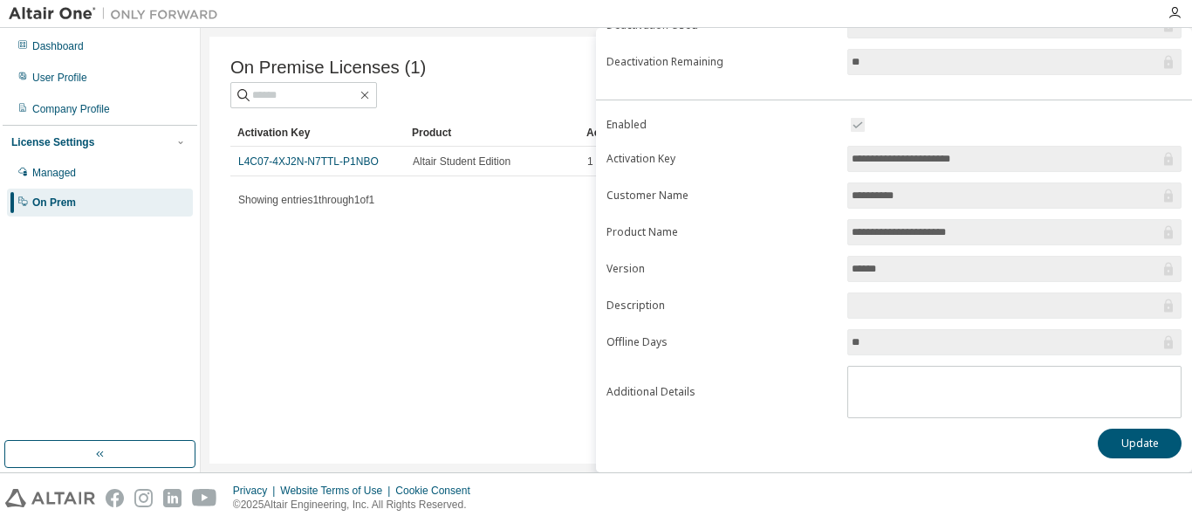
scroll to position [149, 0]
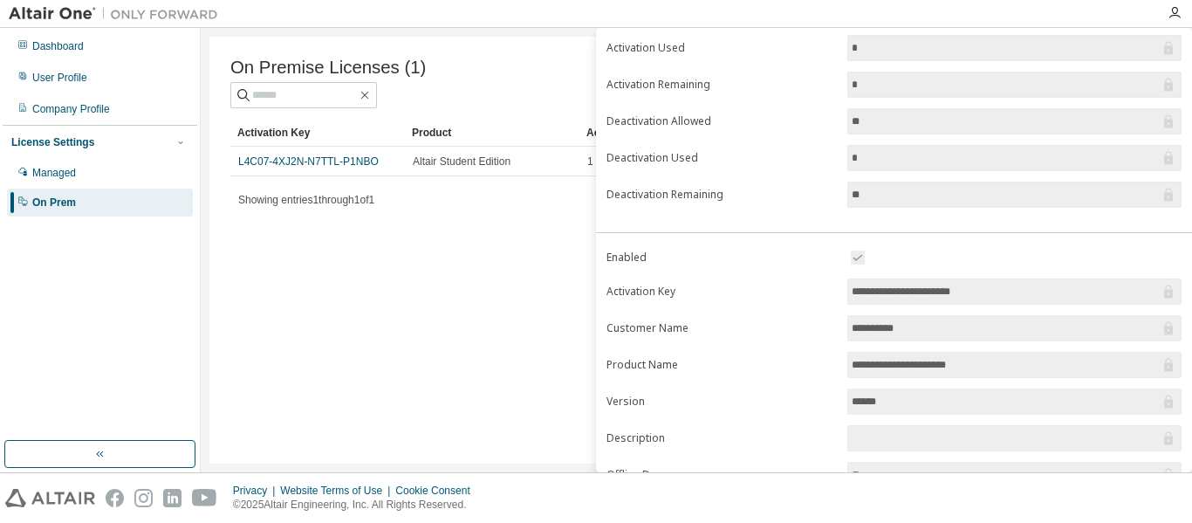
click at [922, 292] on input "**********" at bounding box center [1006, 291] width 308 height 17
click at [1121, 24] on div at bounding box center [692, 13] width 930 height 27
